Goal: Complete application form

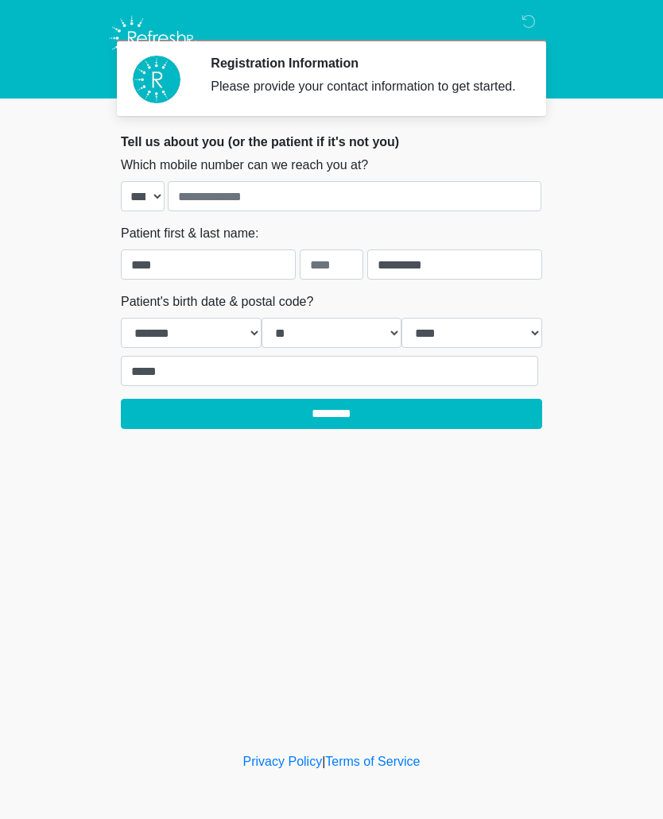
select select "*"
select select "**"
select select "****"
click at [264, 427] on input "********" at bounding box center [331, 414] width 421 height 30
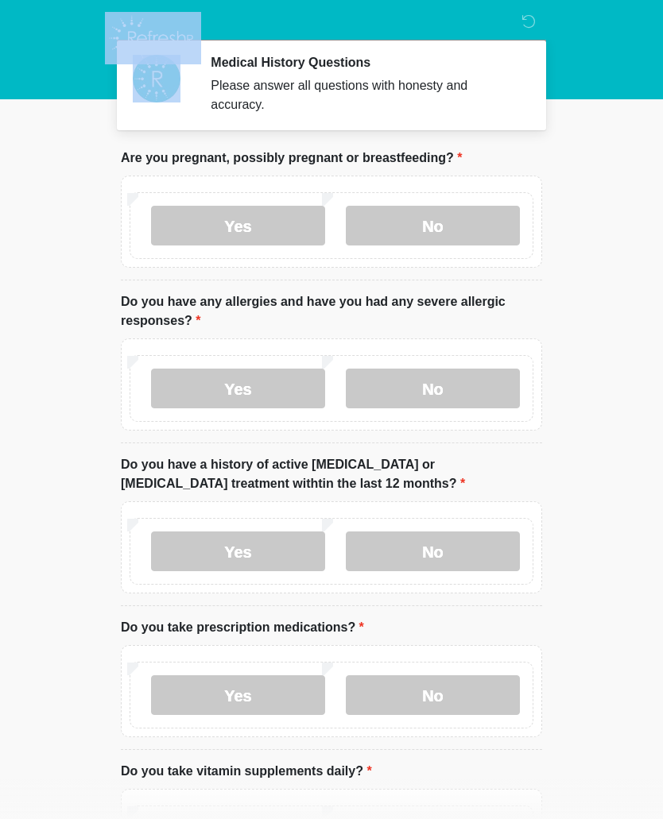
click at [643, 208] on body "Medical History Questions Please answer all questions with honesty and accuracy…" at bounding box center [331, 408] width 663 height 819
click at [463, 223] on label "No" at bounding box center [433, 226] width 174 height 40
click at [475, 548] on label "No" at bounding box center [433, 552] width 174 height 40
click at [454, 392] on label "No" at bounding box center [433, 389] width 174 height 40
click at [442, 690] on label "No" at bounding box center [433, 696] width 174 height 40
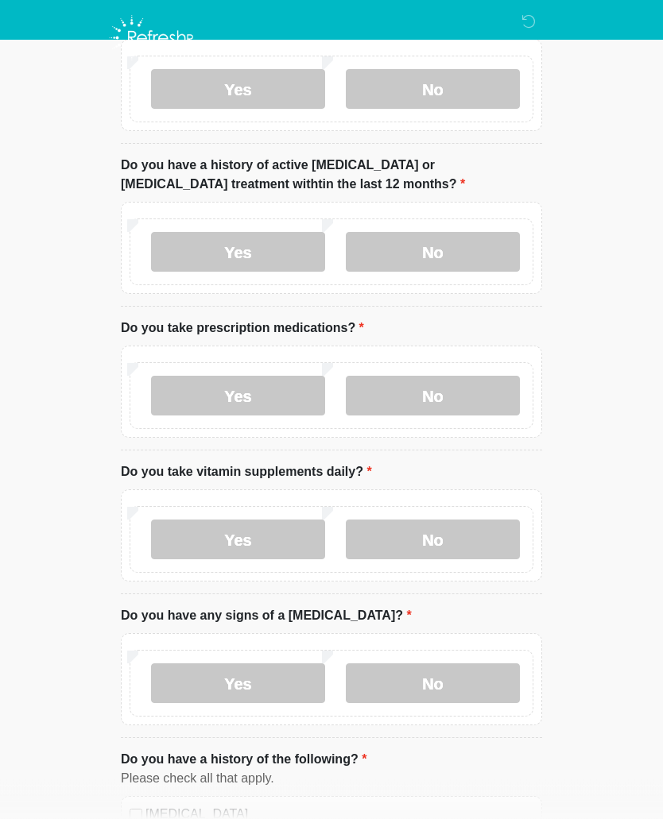
scroll to position [328, 0]
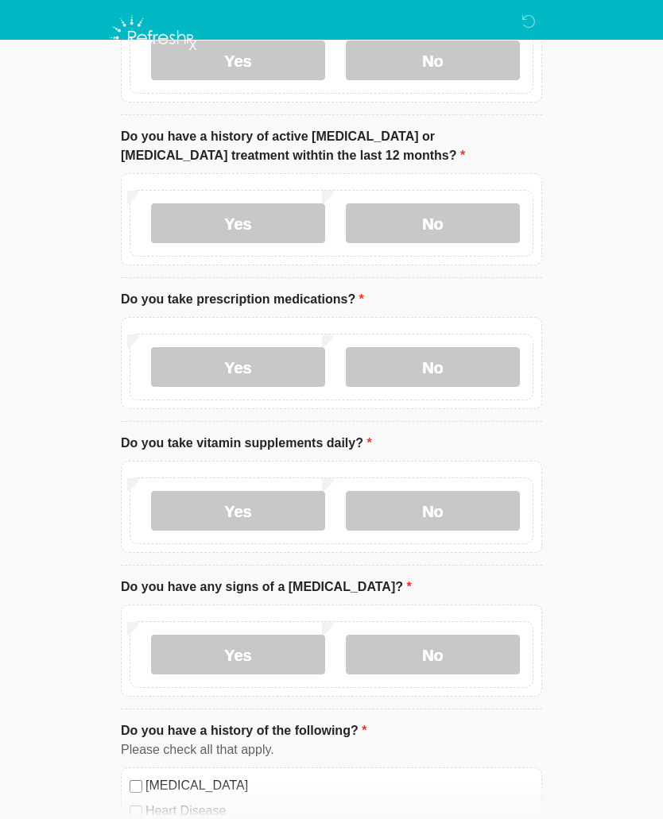
click at [448, 513] on label "No" at bounding box center [433, 512] width 174 height 40
click at [428, 639] on label "No" at bounding box center [433, 655] width 174 height 40
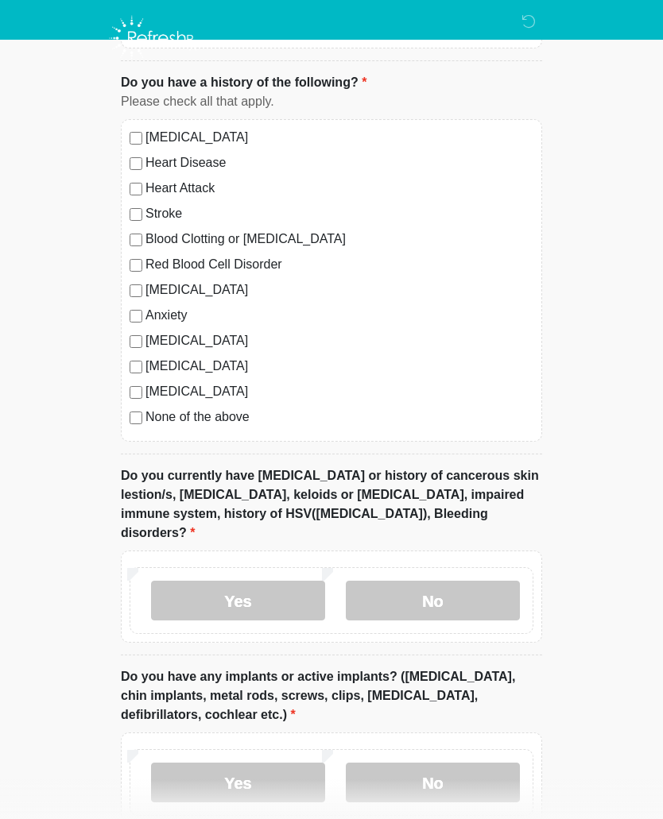
scroll to position [998, 0]
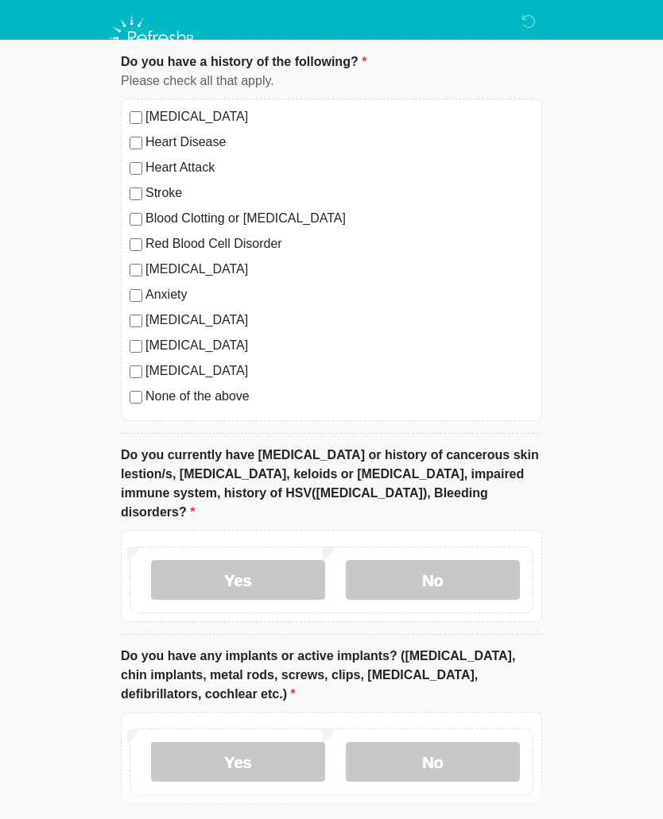
click at [467, 564] on label "No" at bounding box center [433, 580] width 174 height 40
click at [472, 742] on label "No" at bounding box center [433, 762] width 174 height 40
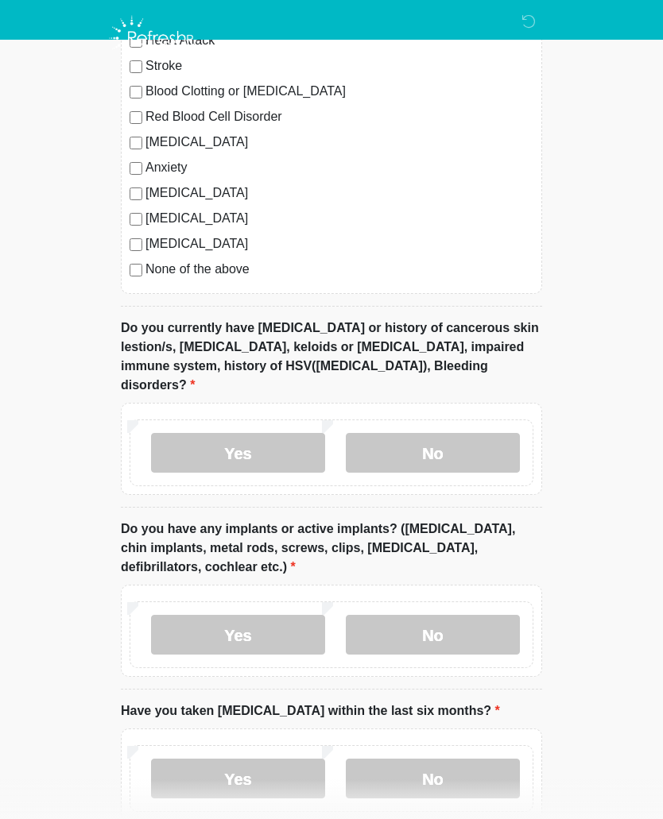
scroll to position [1217, 0]
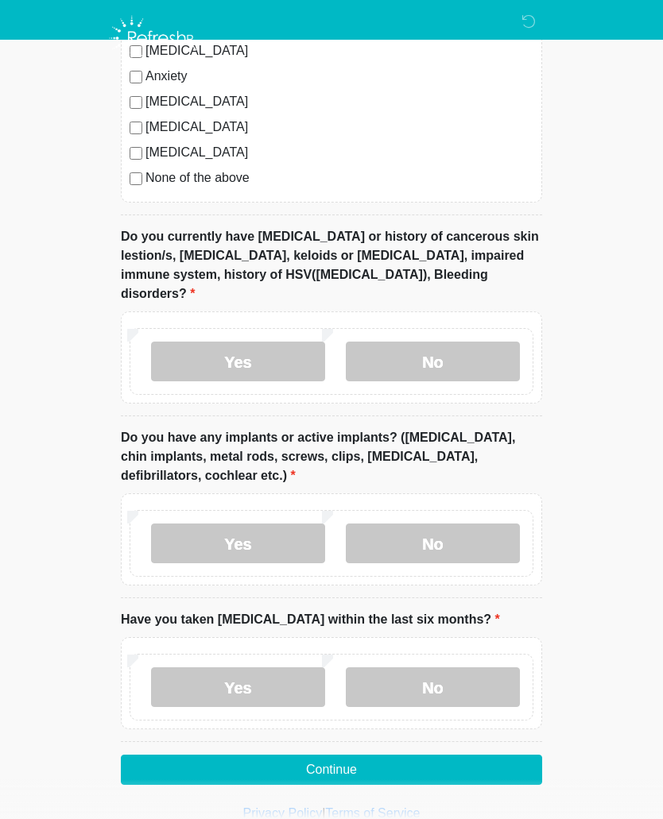
click at [453, 668] on label "No" at bounding box center [433, 688] width 174 height 40
click at [377, 755] on button "Continue" at bounding box center [331, 770] width 421 height 30
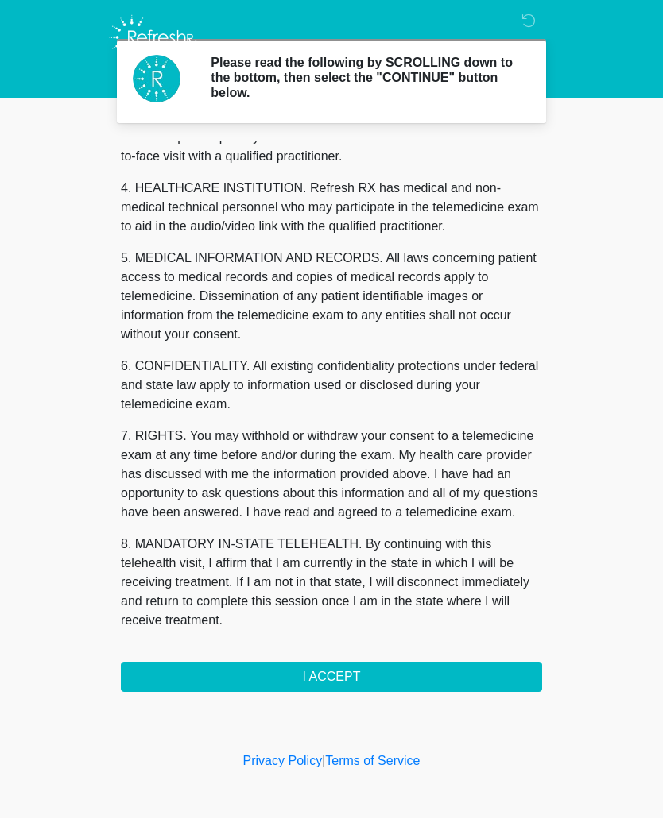
scroll to position [420, 0]
click at [386, 673] on button "I ACCEPT" at bounding box center [331, 678] width 421 height 30
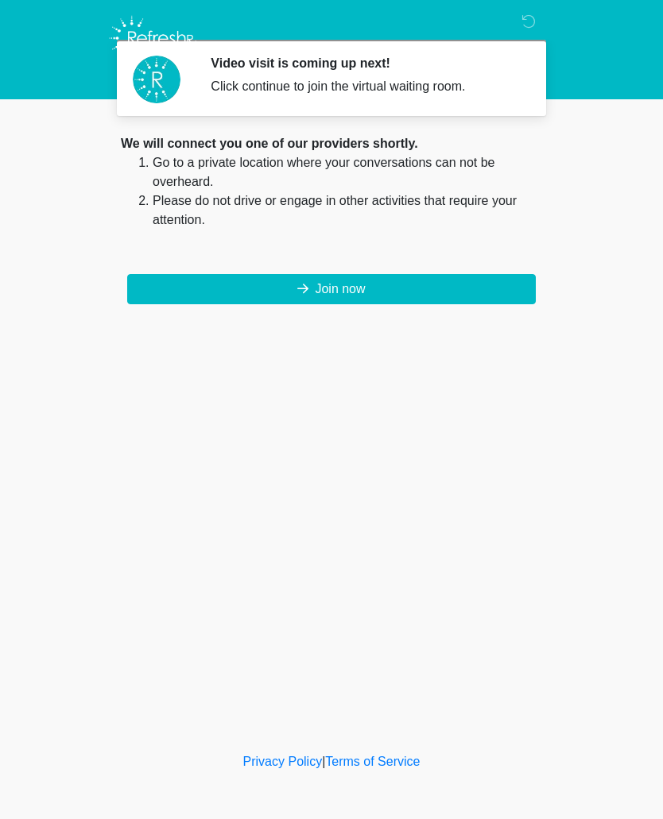
click at [435, 299] on button "Join now" at bounding box center [331, 289] width 409 height 30
